Goal: Go to known website: Access a specific website the user already knows

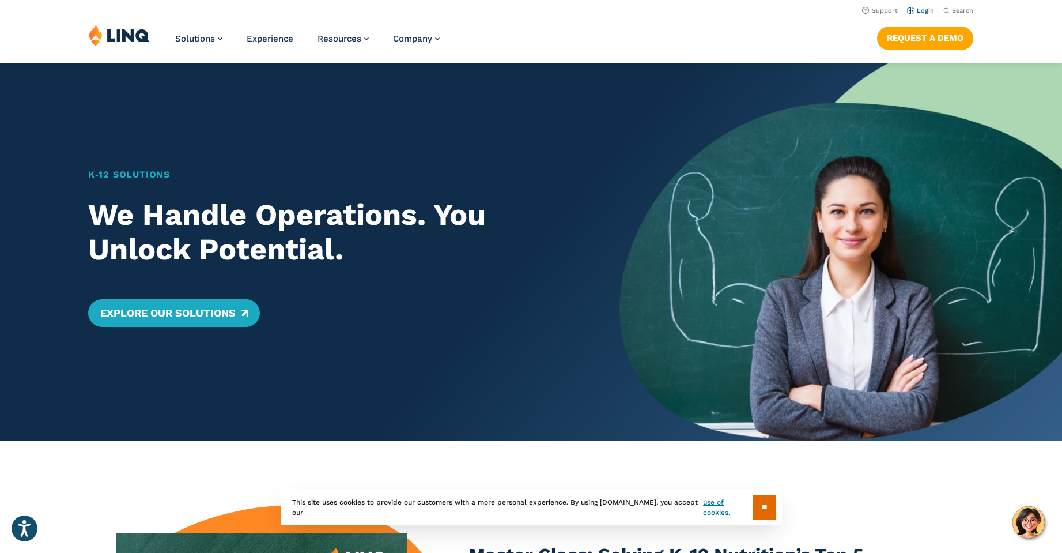
click at [913, 9] on link "Login" at bounding box center [920, 10] width 27 height 7
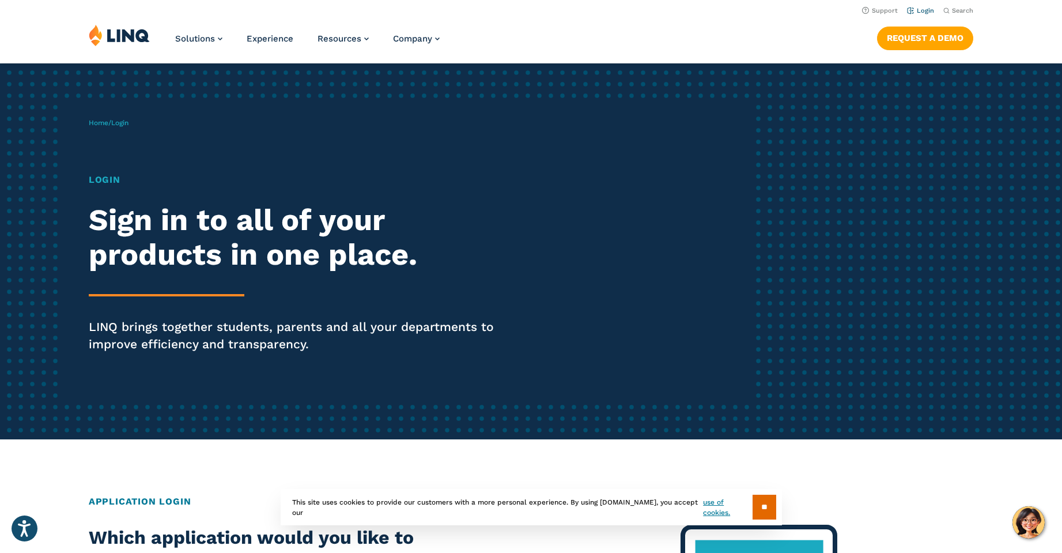
click at [928, 9] on link "Login" at bounding box center [920, 10] width 27 height 7
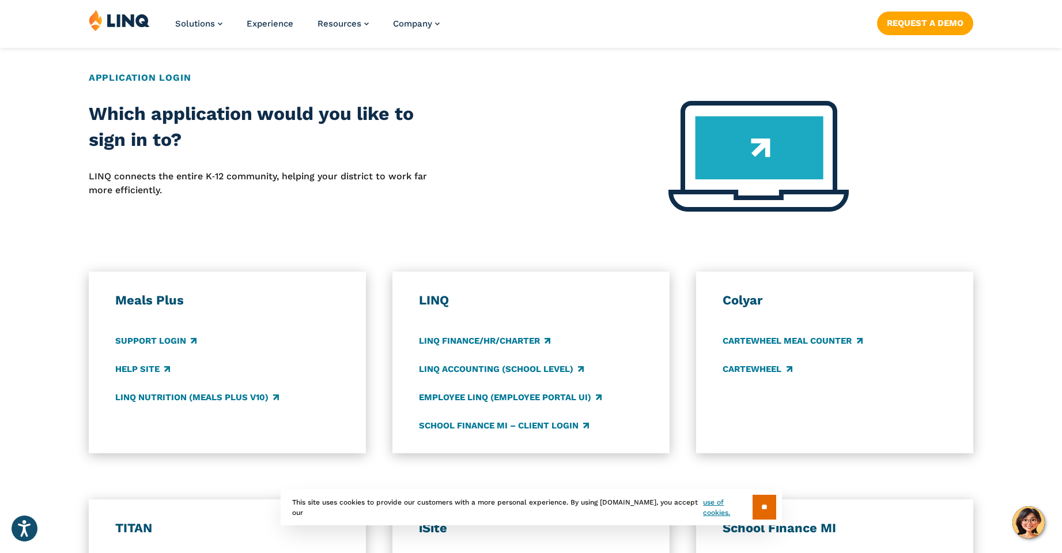
scroll to position [461, 0]
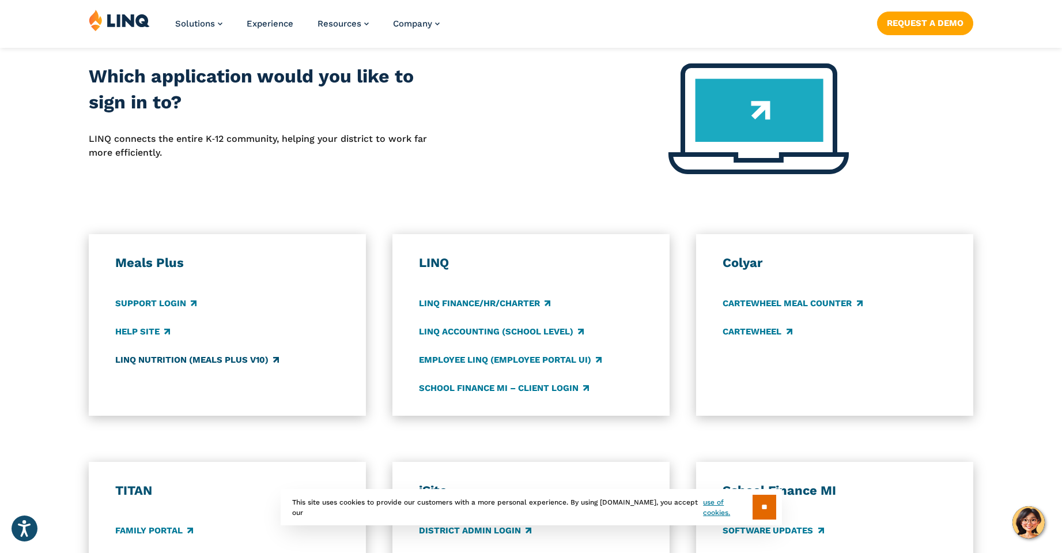
click at [156, 357] on link "LINQ Nutrition (Meals Plus v10)" at bounding box center [197, 359] width 164 height 13
